Goal: Transaction & Acquisition: Register for event/course

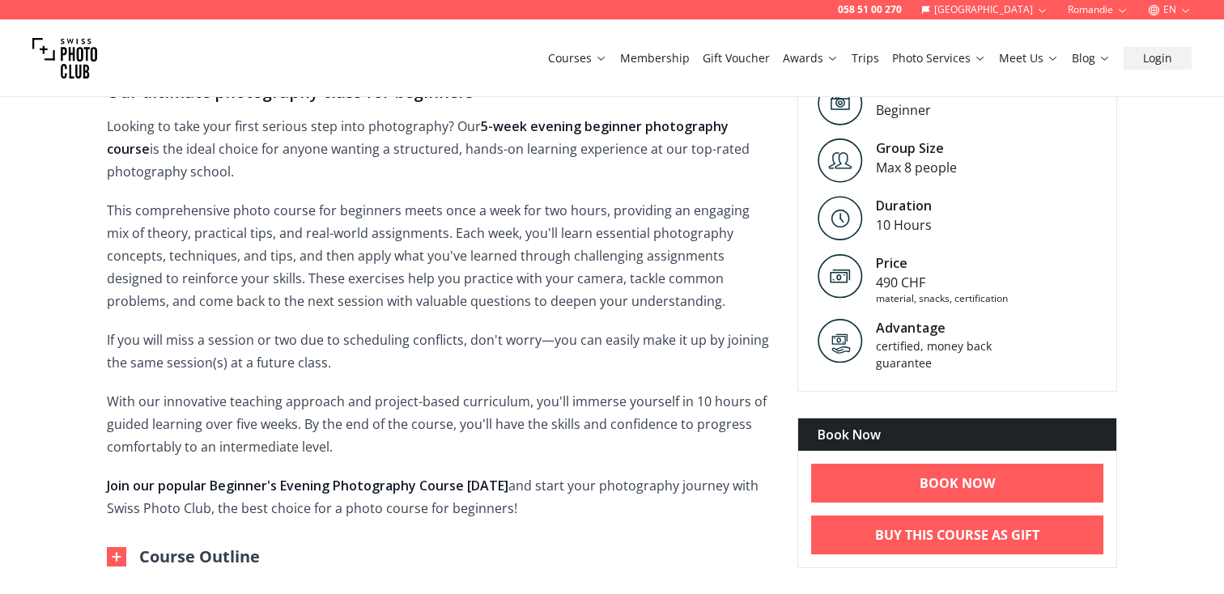
scroll to position [549, 0]
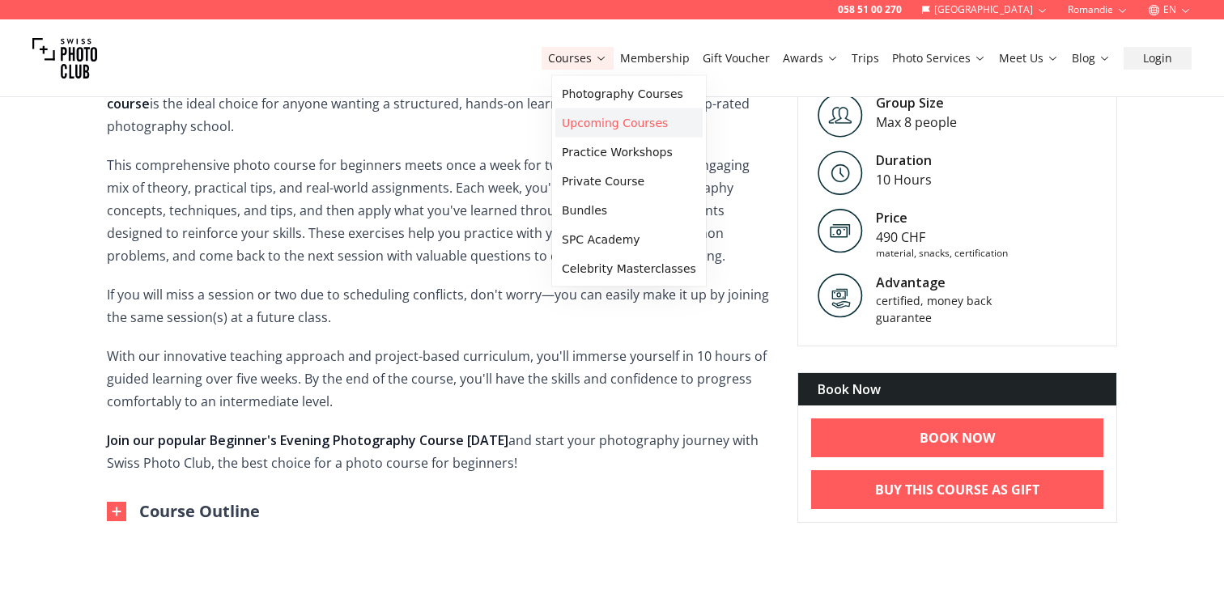
click at [595, 116] on link "Upcoming Courses" at bounding box center [628, 122] width 147 height 29
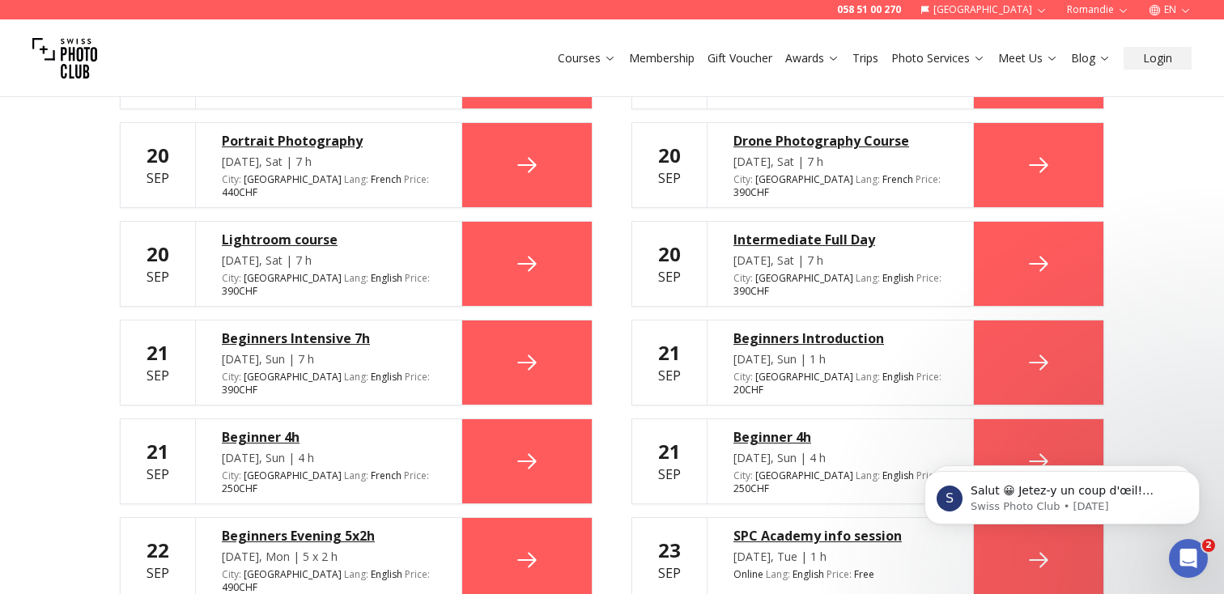
scroll to position [665, 0]
click at [253, 525] on div "Beginners Evening 5x2h" at bounding box center [329, 534] width 214 height 19
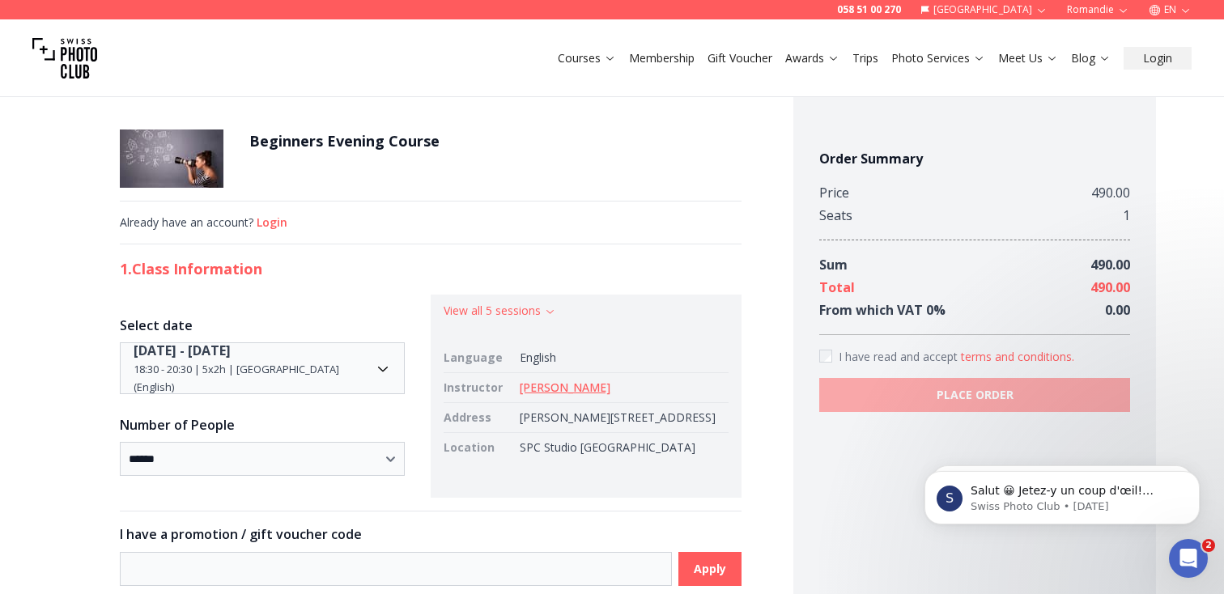
click at [328, 144] on h1 "Beginners Evening Course" at bounding box center [344, 140] width 190 height 23
